Goal: Transaction & Acquisition: Purchase product/service

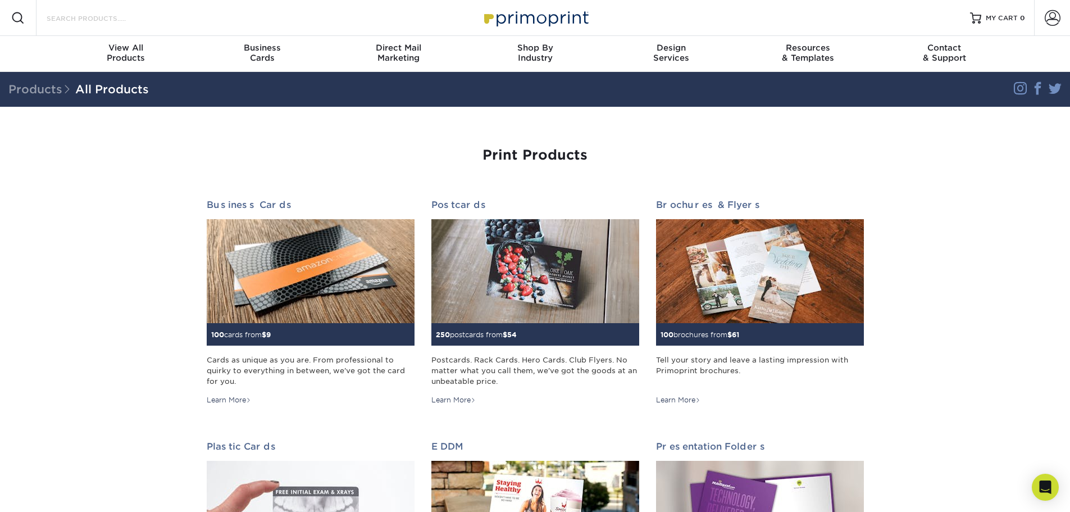
click at [80, 17] on input "Search Products" at bounding box center [101, 17] width 110 height 13
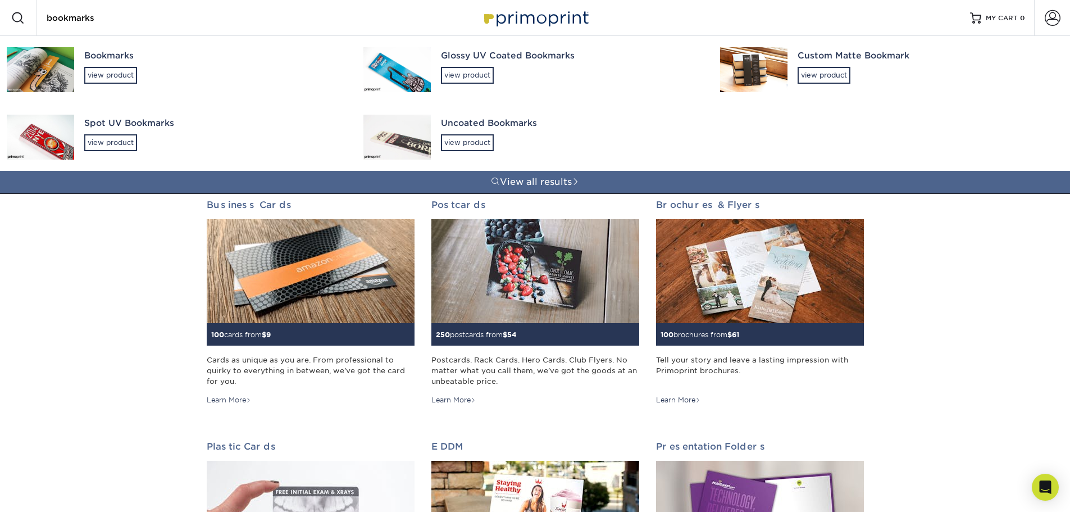
type input "bookmarks"
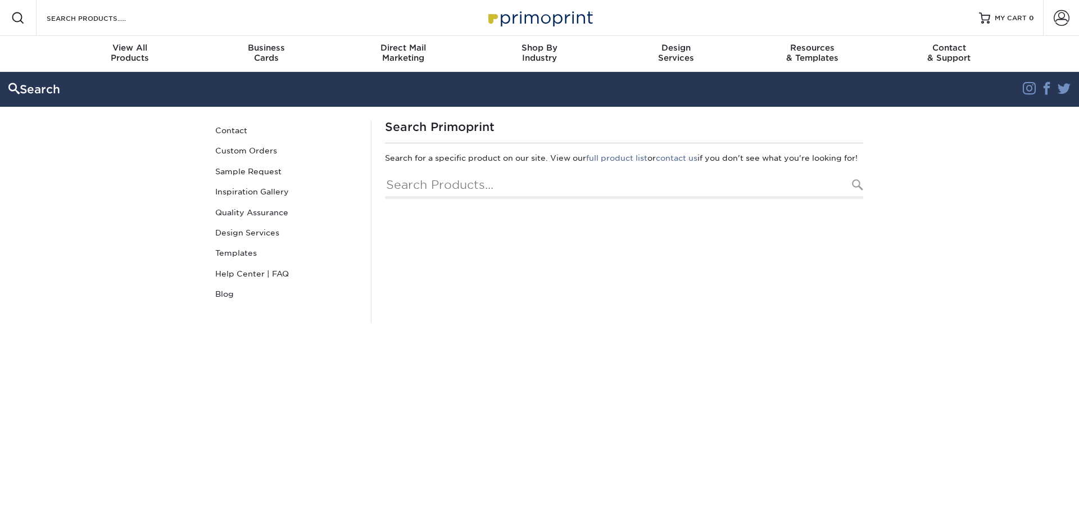
click at [108, 76] on div "Search Instagram Facebook Twitter" at bounding box center [539, 89] width 1079 height 30
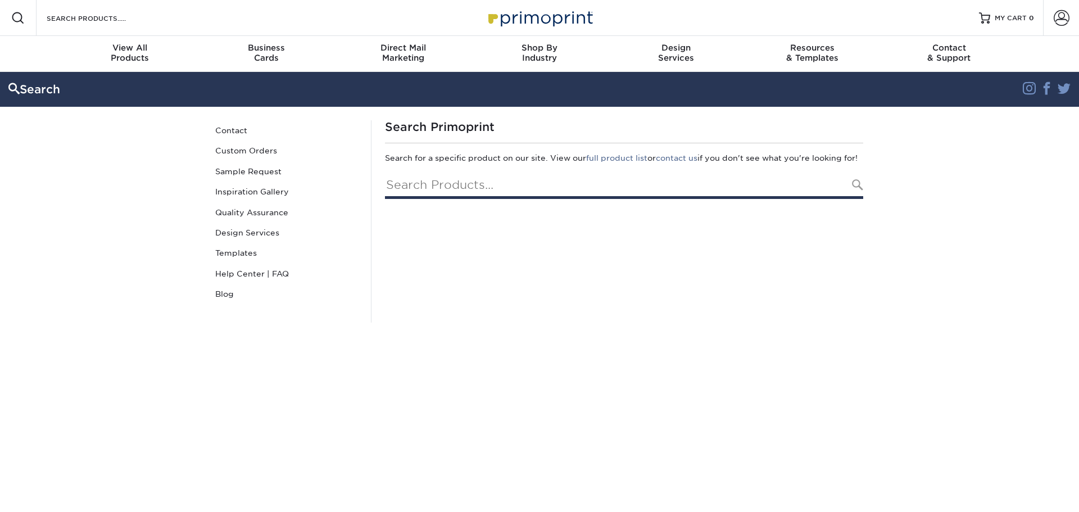
type input "bookmarks"
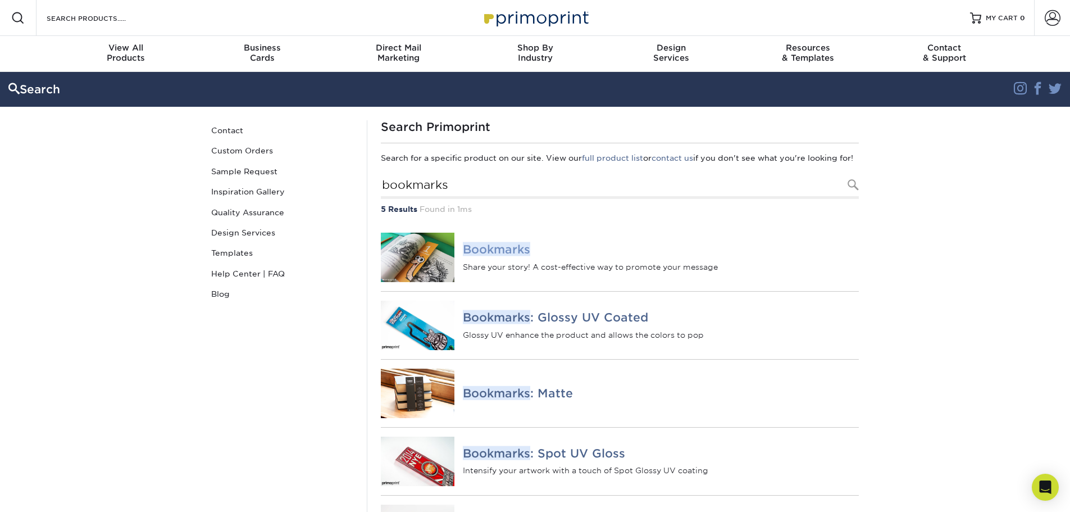
click at [499, 256] on em "Bookmarks" at bounding box center [496, 249] width 67 height 14
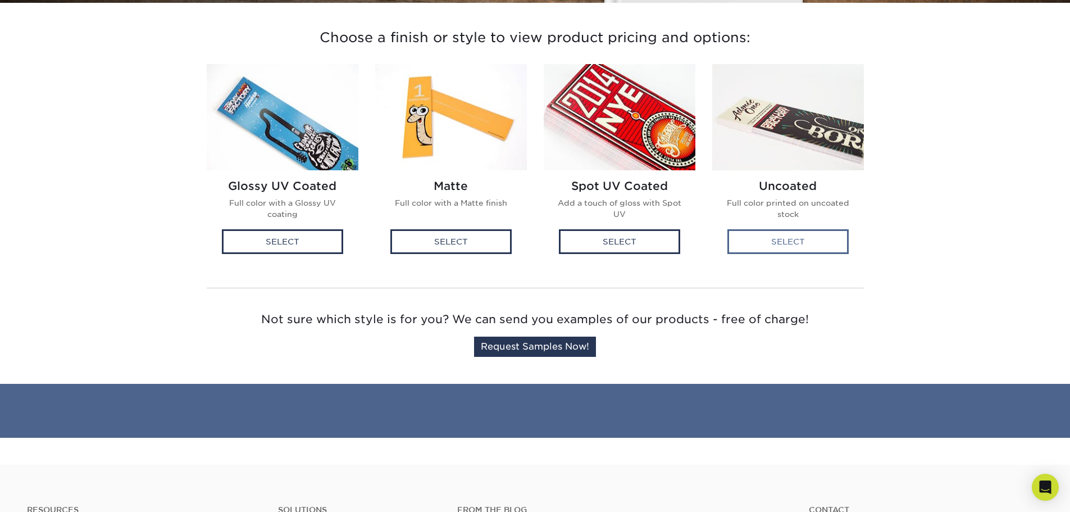
scroll to position [225, 0]
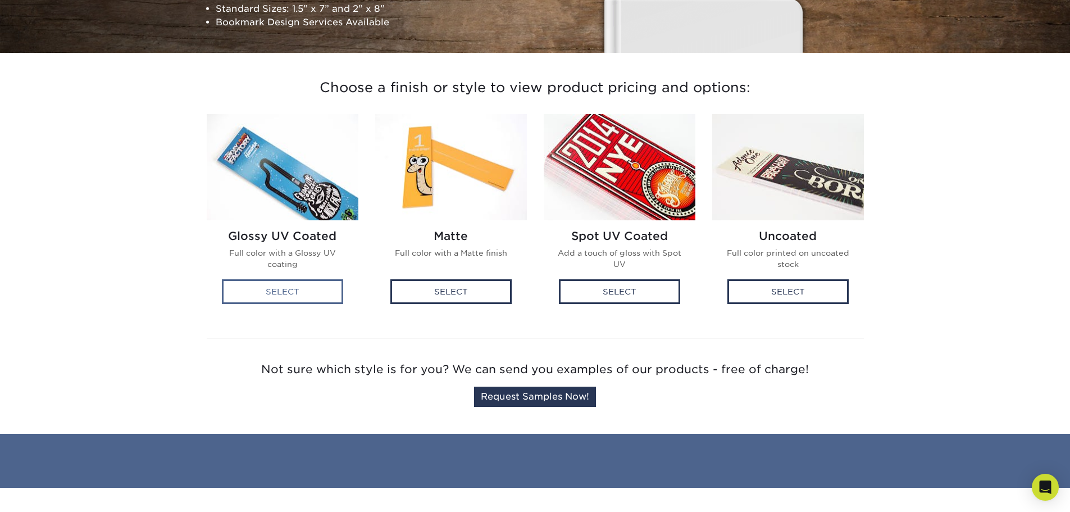
click at [293, 288] on div "Select" at bounding box center [282, 291] width 121 height 25
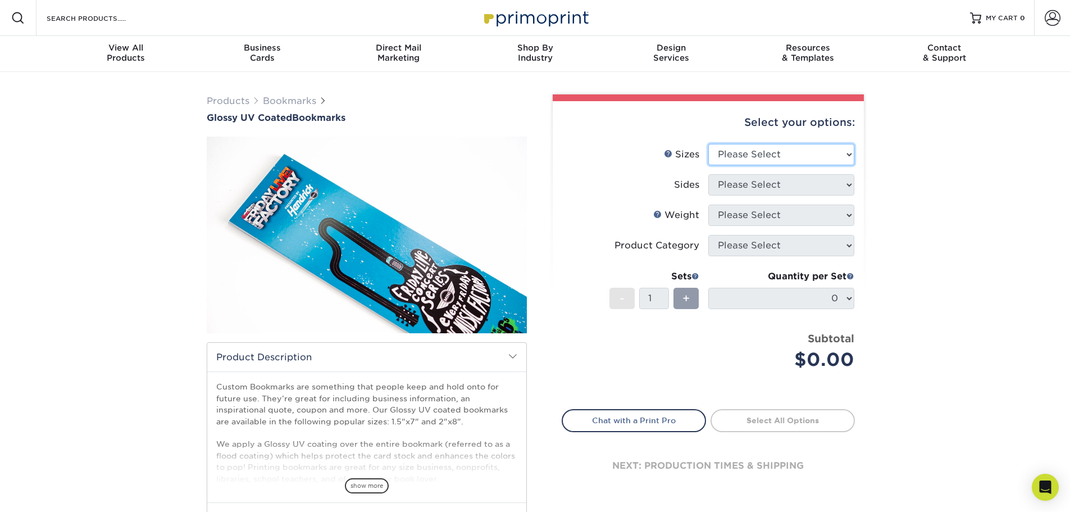
click at [849, 157] on div "Select your options: Sizes Help Sizes Please Select 1.5" x 7" 2" x 8" Sides Ple…" at bounding box center [708, 304] width 311 height 407
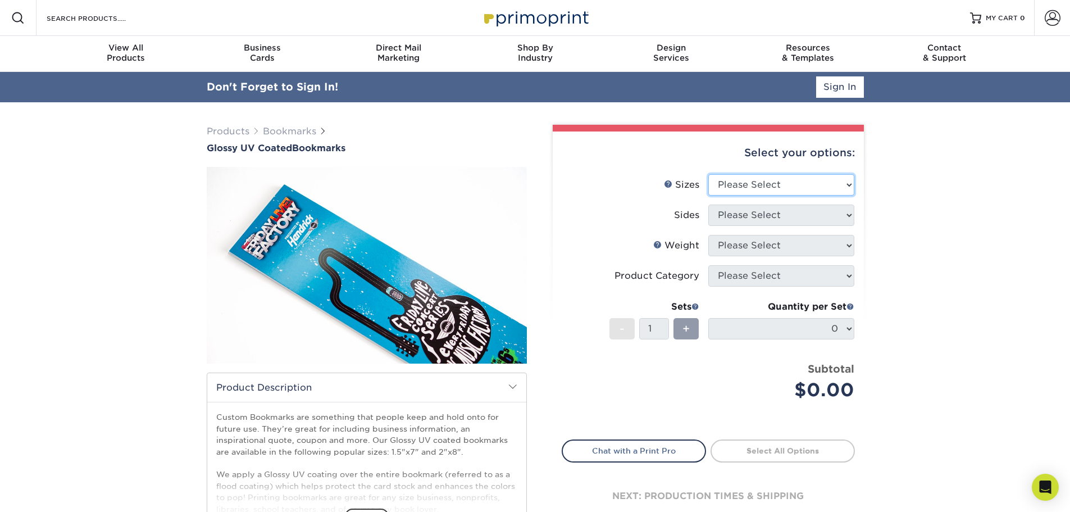
select select "1.50x7.00"
click at [708, 174] on select "Please Select 1.5" x 7" 2" x 8"" at bounding box center [781, 184] width 146 height 21
click at [843, 216] on select "Please Select Print Both Sides Print Front Only" at bounding box center [781, 214] width 146 height 21
select select "13abbda7-1d64-4f25-8bb2-c179b224825d"
click at [708, 204] on select "Please Select Print Both Sides Print Front Only" at bounding box center [781, 214] width 146 height 21
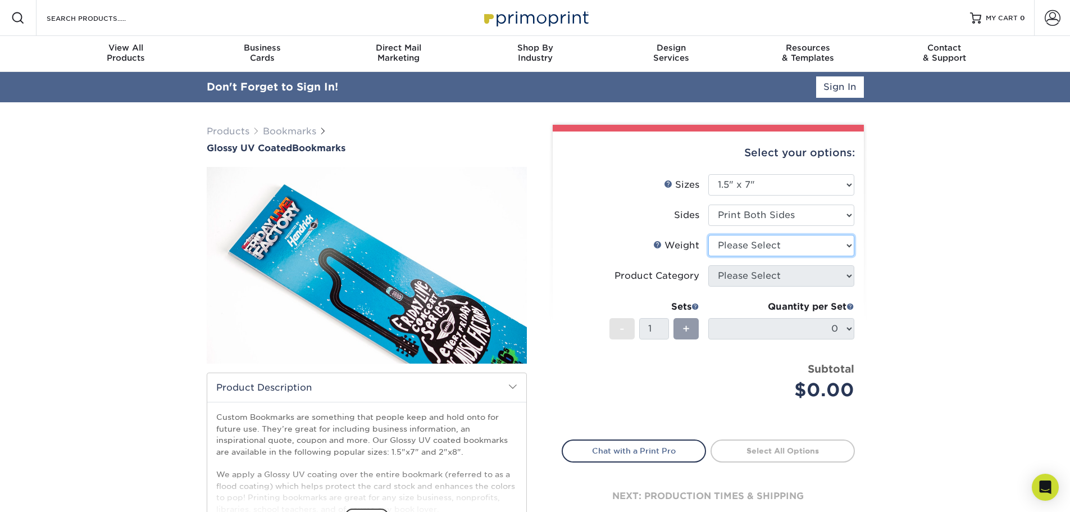
click at [824, 243] on select "Please Select 16PT 14PT" at bounding box center [781, 245] width 146 height 21
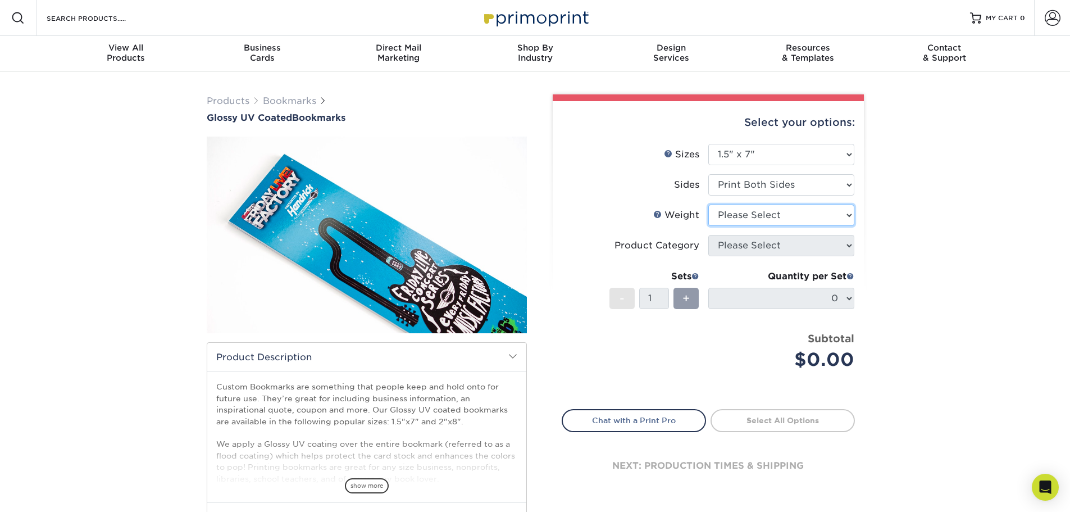
select select "14PT"
click at [708, 204] on select "Please Select 16PT 14PT" at bounding box center [781, 214] width 146 height 21
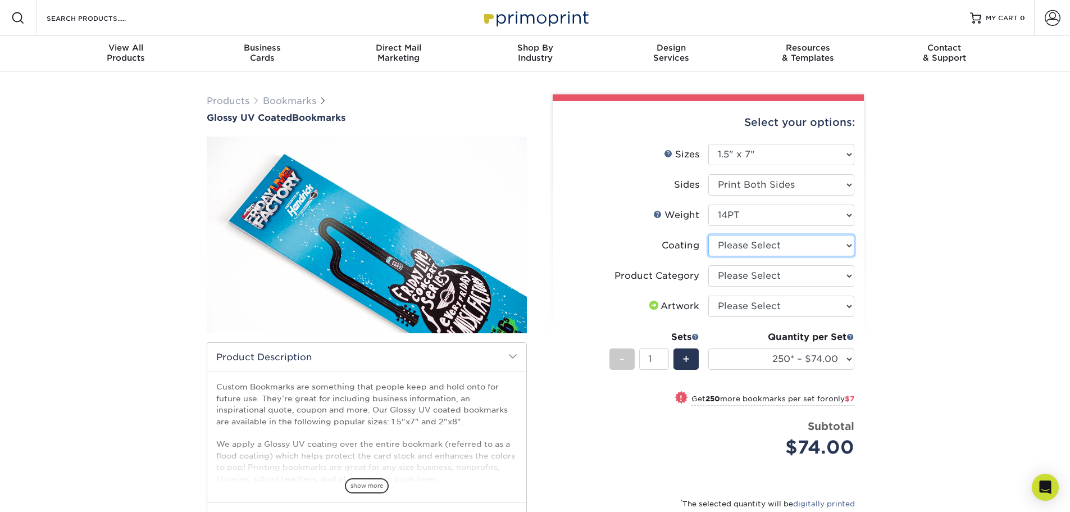
click at [814, 243] on select at bounding box center [781, 245] width 146 height 21
select select "ae367451-b2b8-45df-a344-0f05b6a12993"
click at [708, 235] on select at bounding box center [781, 245] width 146 height 21
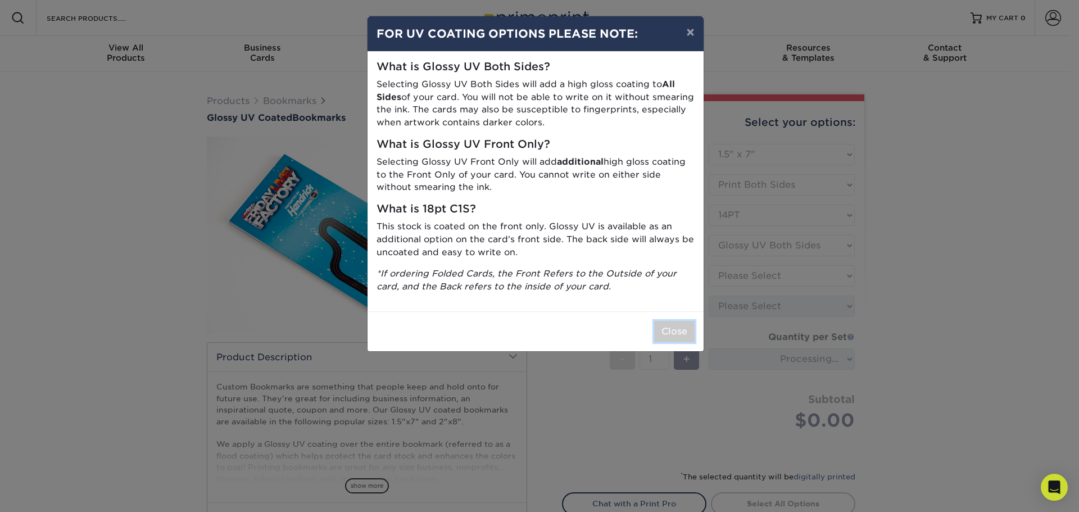
click at [680, 332] on button "Close" at bounding box center [674, 331] width 40 height 21
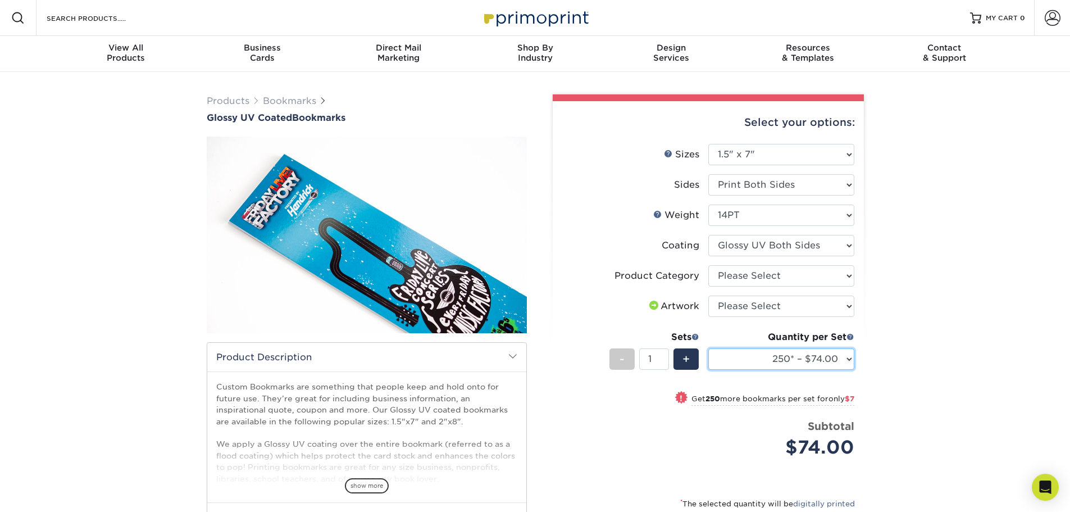
click at [846, 355] on select "250* – $74.00 500 – $81.00 1000 – $94.00 2500 – $149.00 5000 – $229.00 10000 – …" at bounding box center [781, 358] width 146 height 21
select select "500 – $81.00"
click at [708, 348] on select "250* – $74.00 500 – $81.00 1000 – $94.00 2500 – $149.00 5000 – $229.00 10000 – …" at bounding box center [781, 358] width 146 height 21
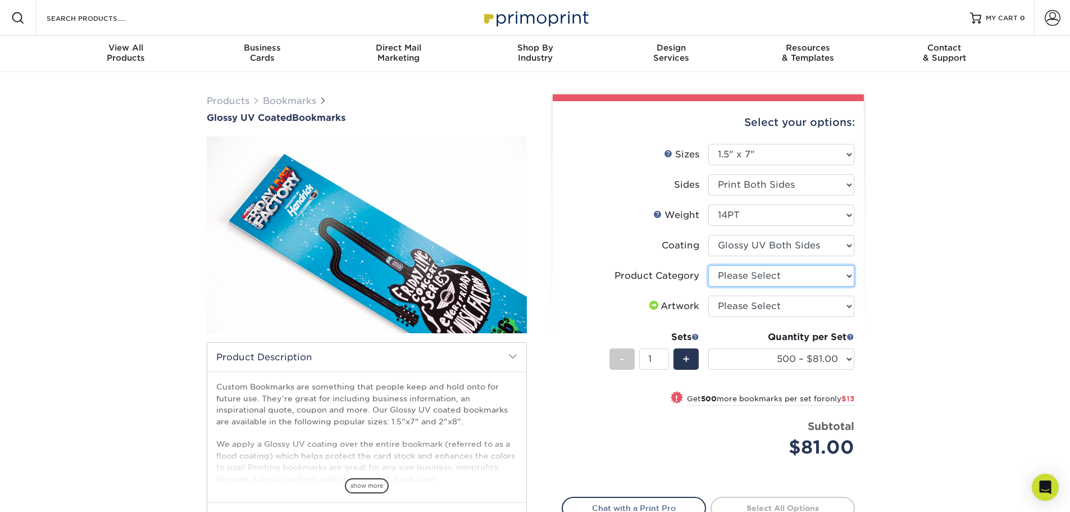
click at [852, 270] on select "Please Select Postcards" at bounding box center [781, 275] width 146 height 21
select select "9b7272e0-d6c8-4c3c-8e97-d3a1bcdab858"
click at [708, 265] on select "Please Select Postcards" at bounding box center [781, 275] width 146 height 21
click at [852, 300] on select "Please Select I will upload files I need a design - $50" at bounding box center [781, 305] width 146 height 21
select select "upload"
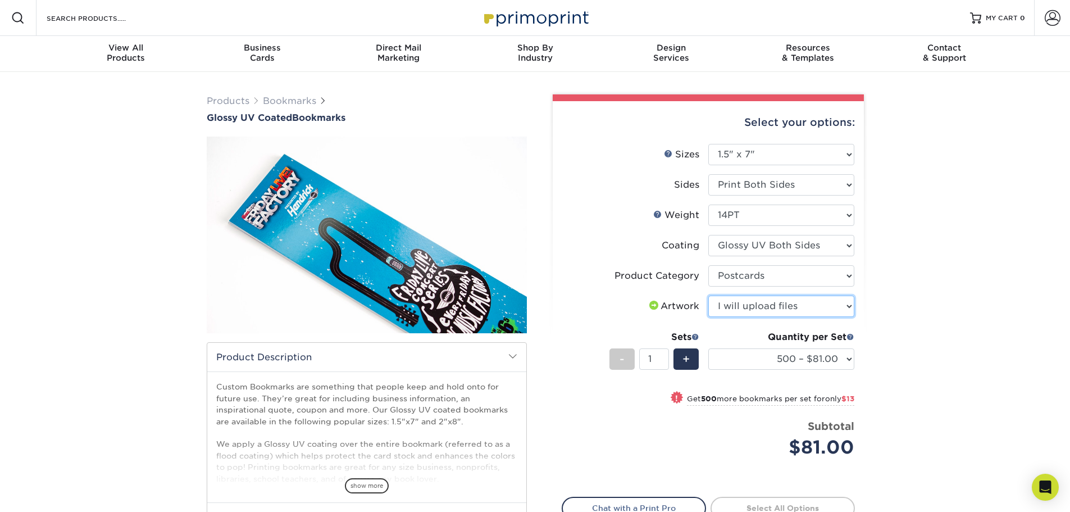
click at [708, 295] on select "Please Select I will upload files I need a design - $50" at bounding box center [781, 305] width 146 height 21
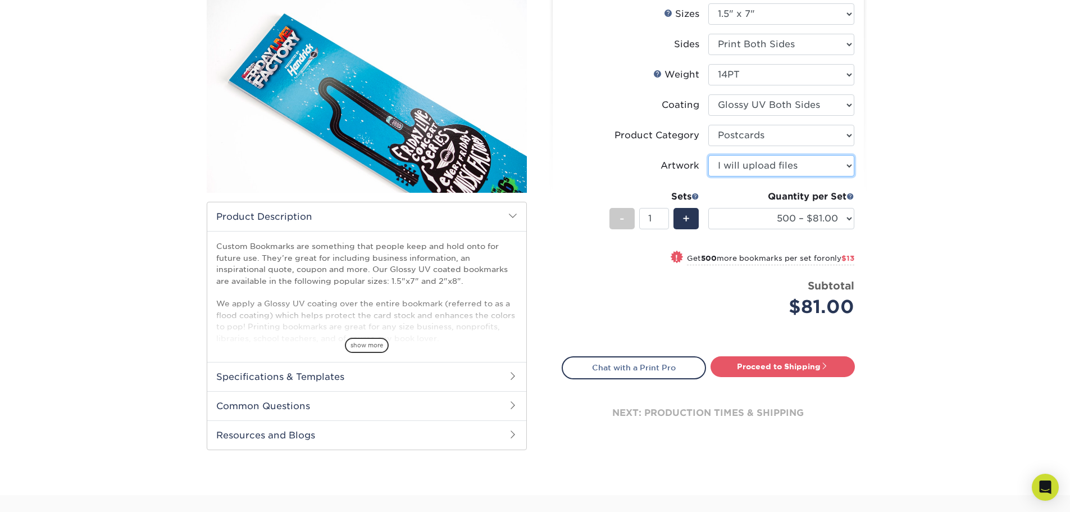
scroll to position [169, 0]
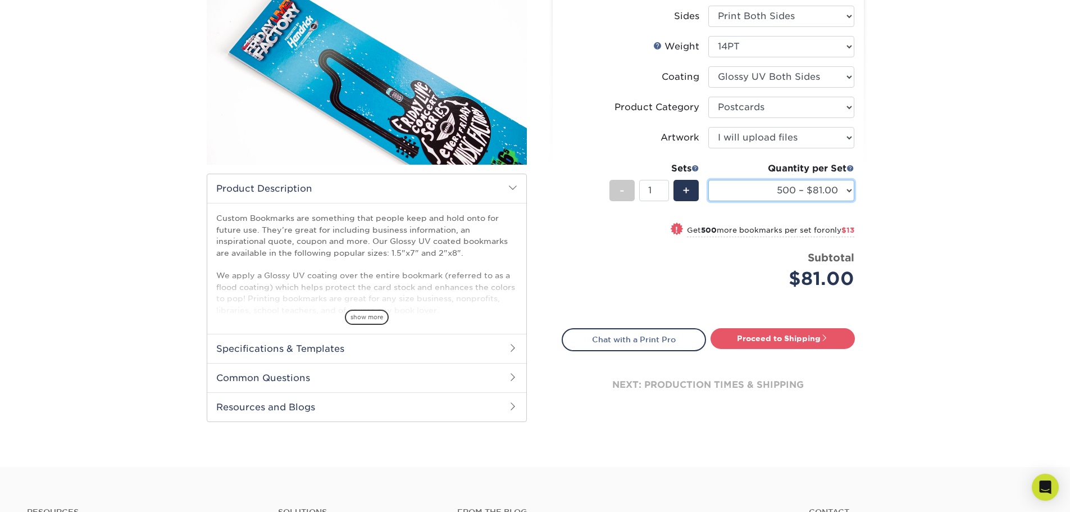
click at [843, 190] on select "250* – $74.00 500 – $81.00 1000 – $94.00 2500 – $149.00 5000 – $229.00 10000 – …" at bounding box center [781, 190] width 146 height 21
click at [708, 180] on select "250* – $74.00 500 – $81.00 1000 – $94.00 2500 – $149.00 5000 – $229.00 10000 – …" at bounding box center [781, 190] width 146 height 21
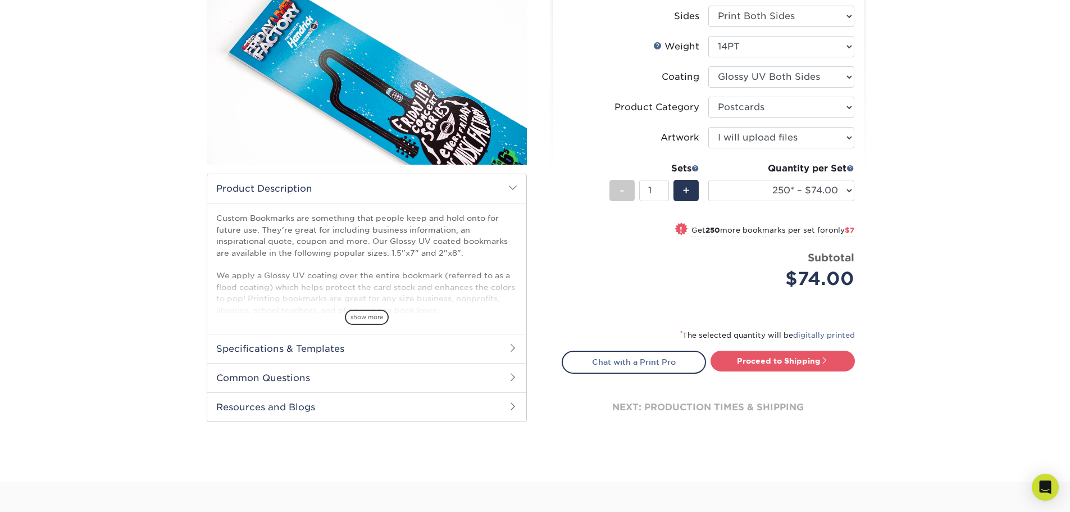
click at [850, 230] on span "$7" at bounding box center [850, 230] width 10 height 8
select select "500 – $81.00"
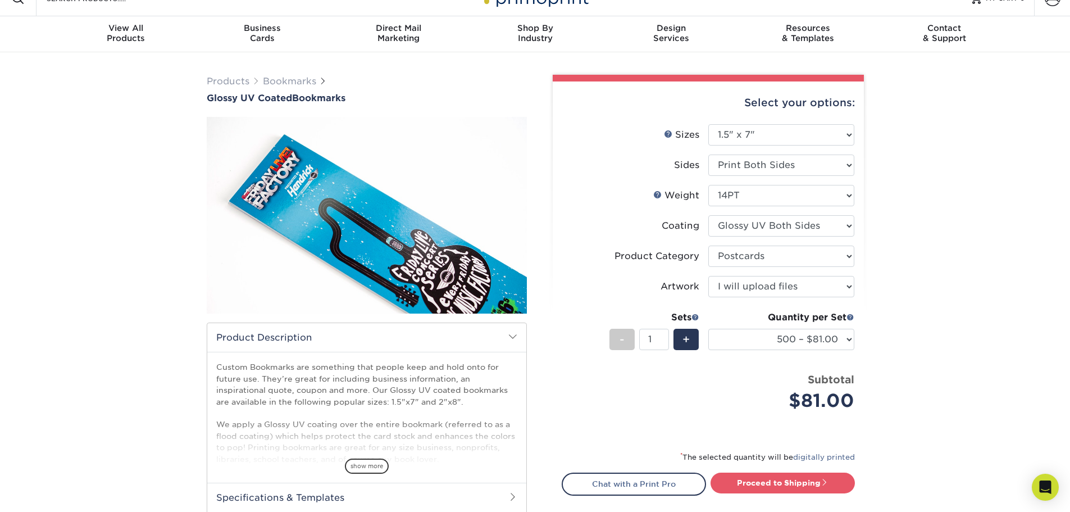
scroll to position [0, 0]
